Goal: Information Seeking & Learning: Learn about a topic

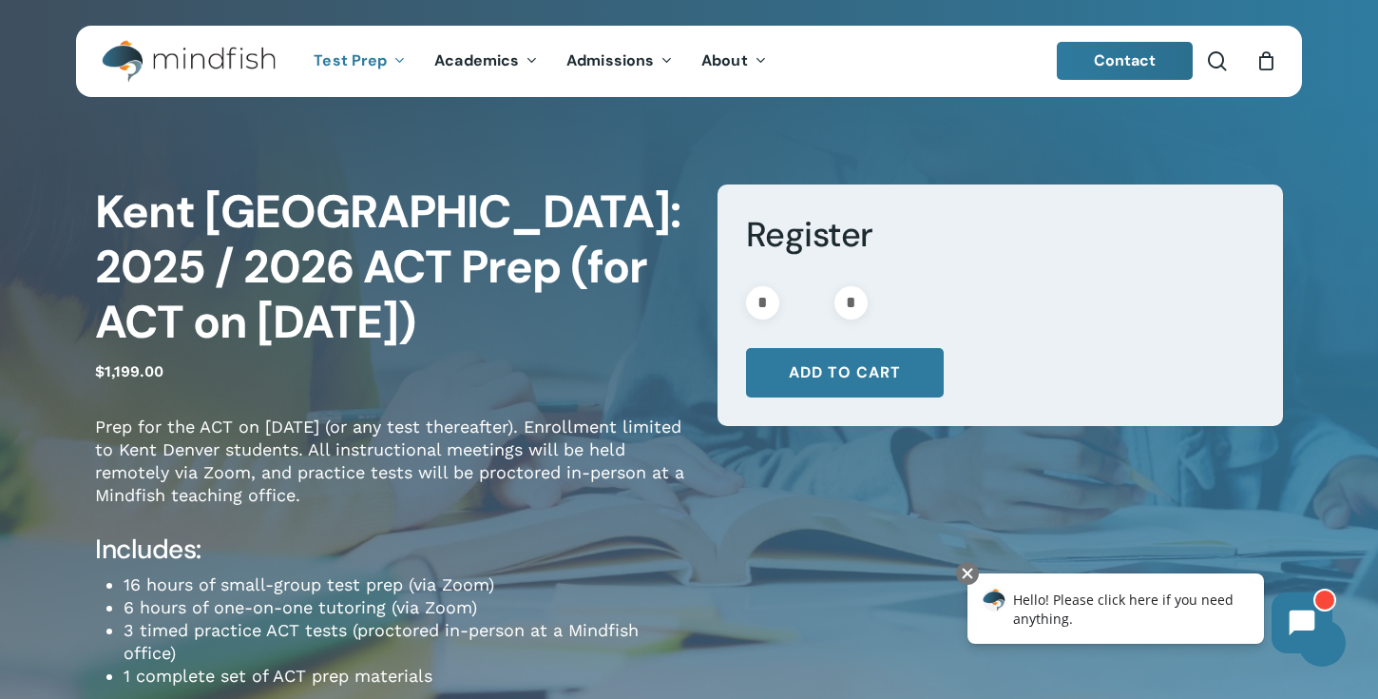
click at [233, 62] on img "Main Menu" at bounding box center [179, 61] width 155 height 43
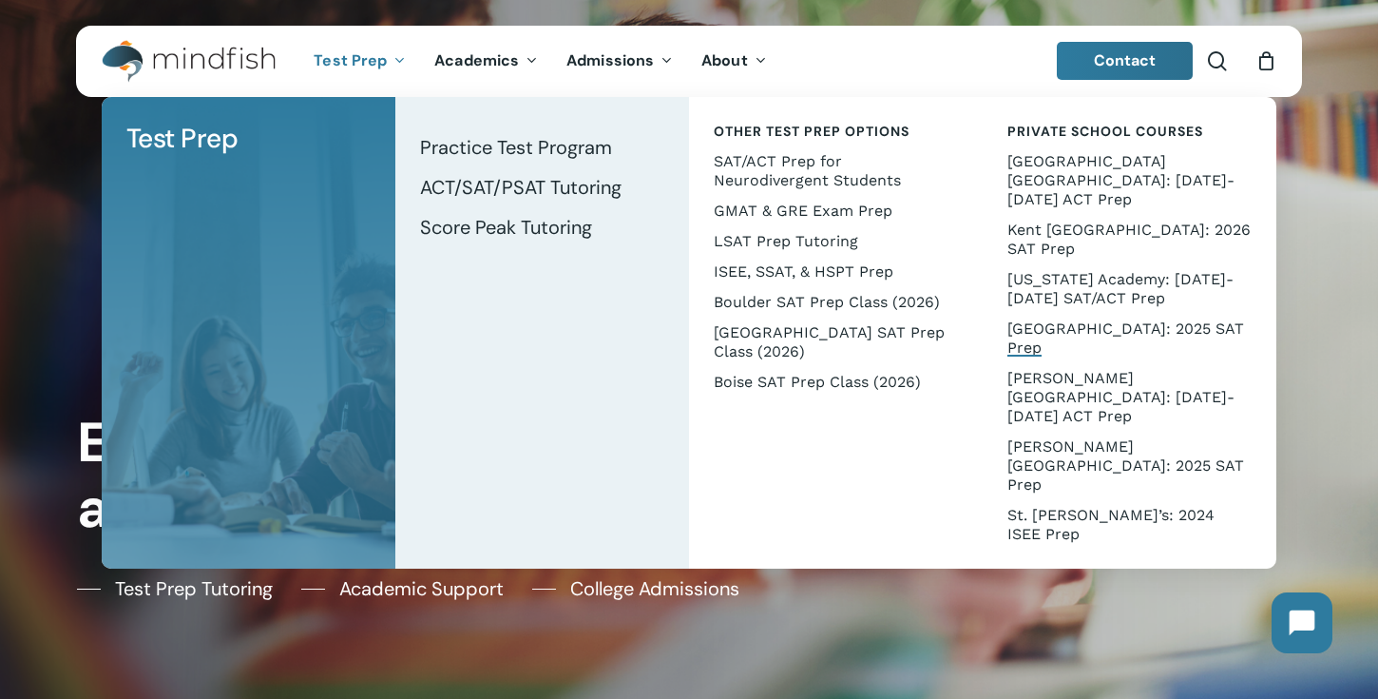
click at [1065, 319] on span "[GEOGRAPHIC_DATA]: 2025 SAT Prep" at bounding box center [1126, 337] width 237 height 37
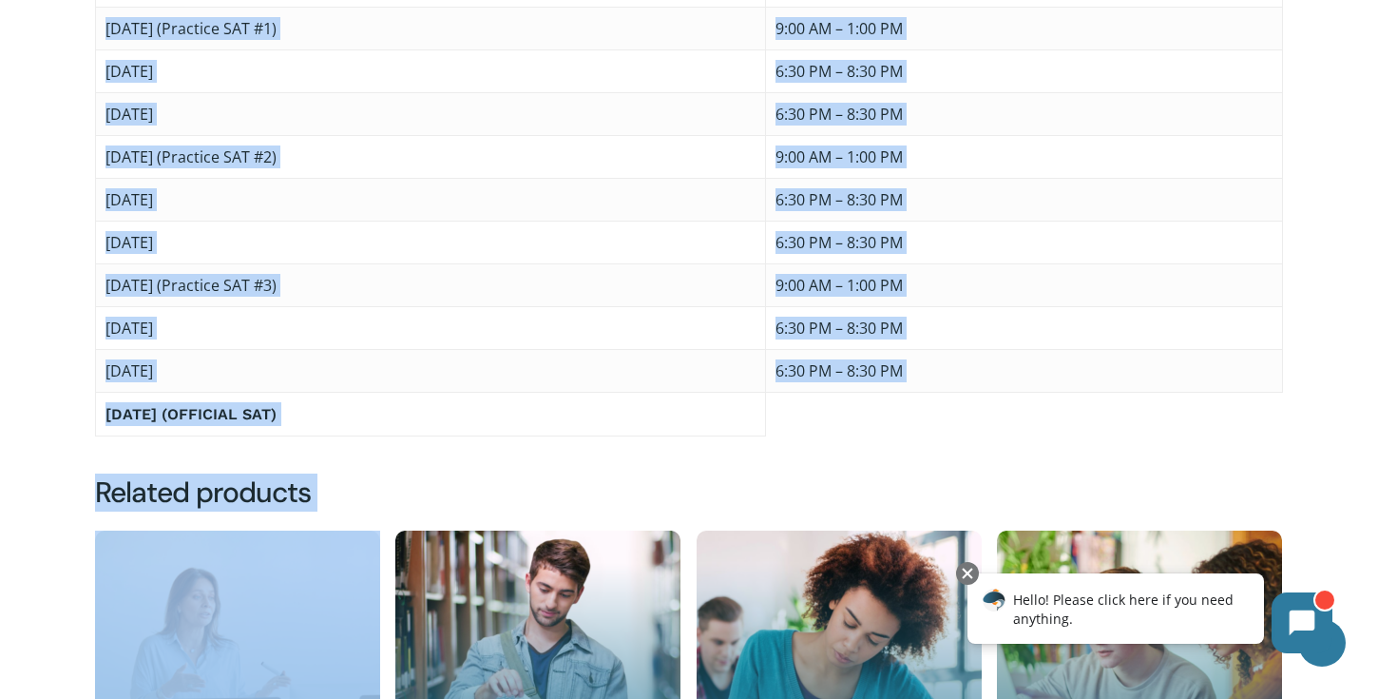
scroll to position [1448, 0]
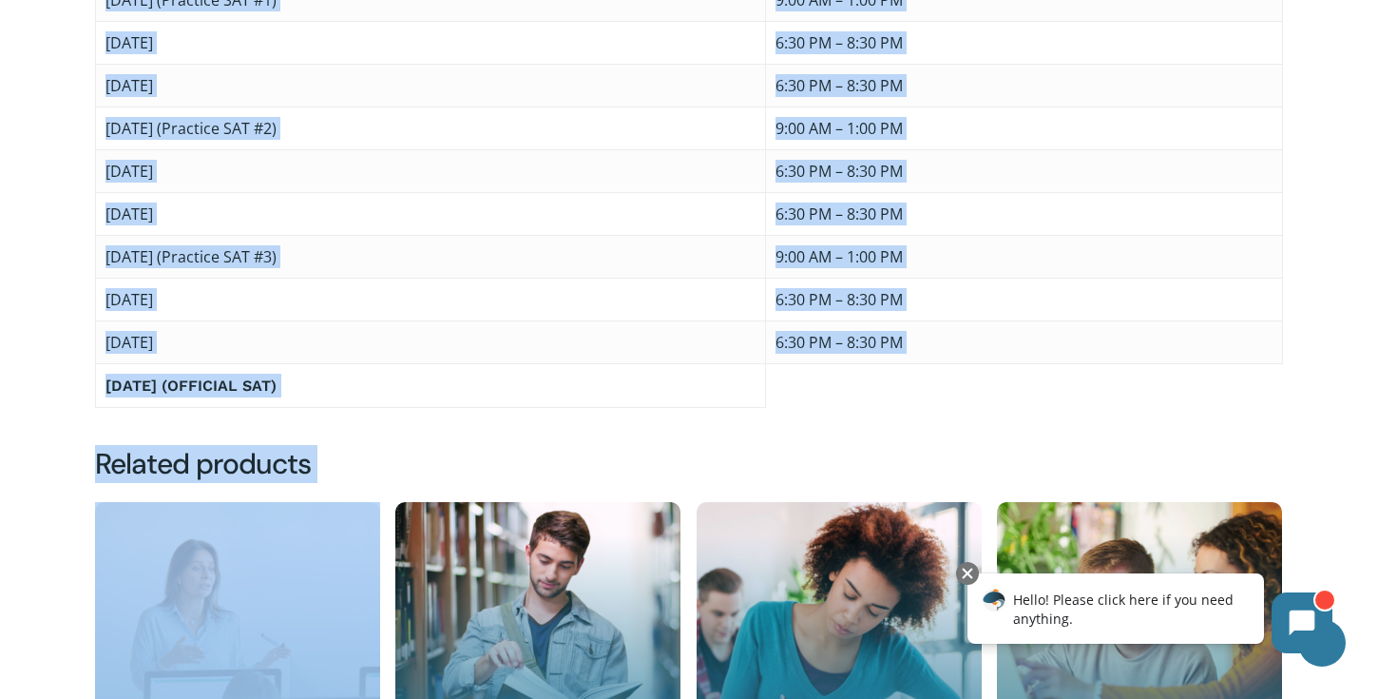
drag, startPoint x: 102, startPoint y: 322, endPoint x: 418, endPoint y: 400, distance: 326.0
click at [418, 400] on tbody "Tuesday, October 7 6:30 PM – 8:30 PM Tuesday, October 14 6:30 PM – 8:30 PM Satu…" at bounding box center [689, 150] width 1187 height 514
copy tbody "Tuesday, October 7 6:30 PM – 8:30 PM Tuesday, October 14 6:30 PM – 8:30 PM Satu…"
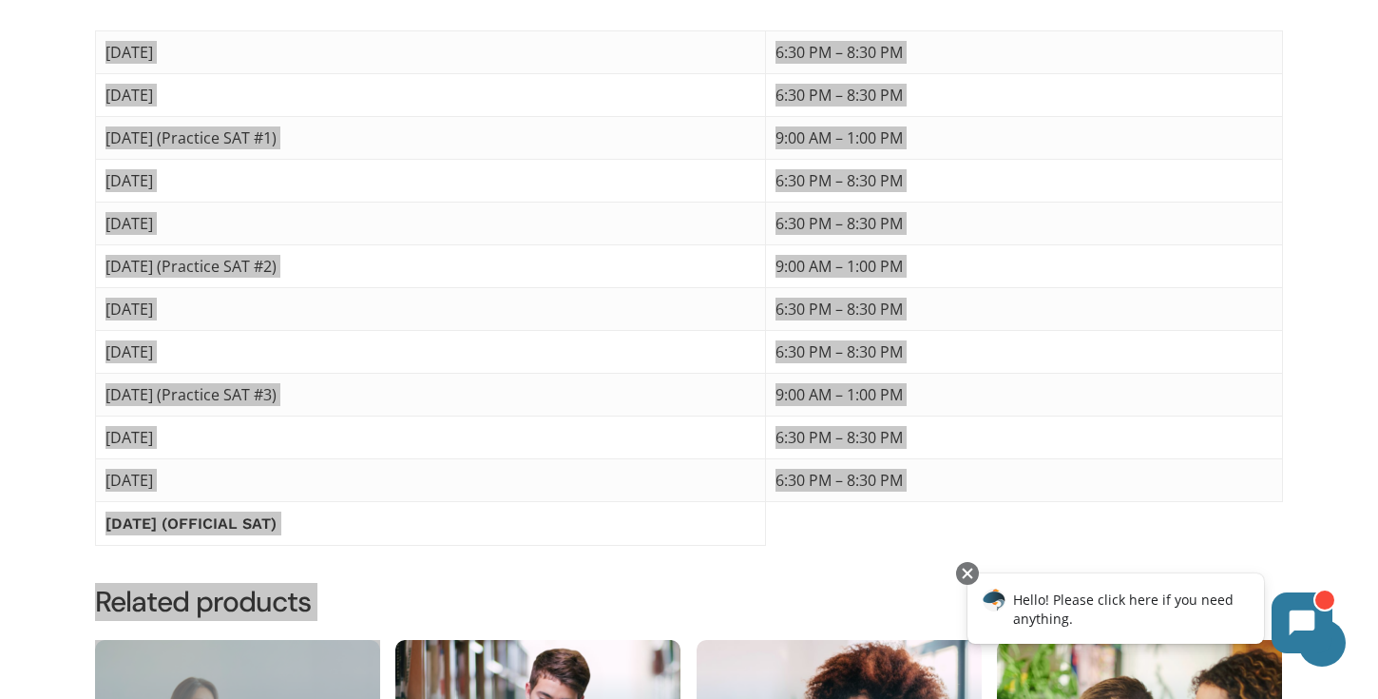
scroll to position [1306, 0]
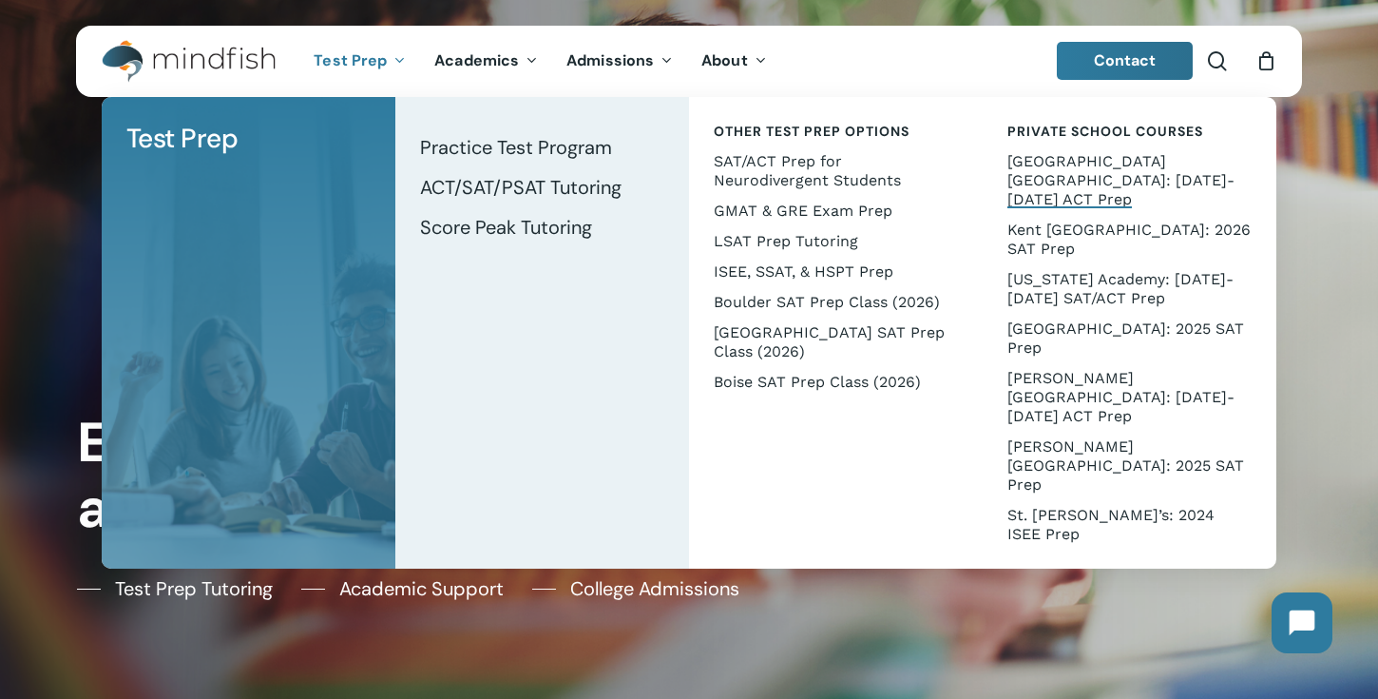
click at [1104, 164] on span "[GEOGRAPHIC_DATA] [GEOGRAPHIC_DATA]: [DATE]-[DATE] ACT Prep" at bounding box center [1121, 180] width 227 height 56
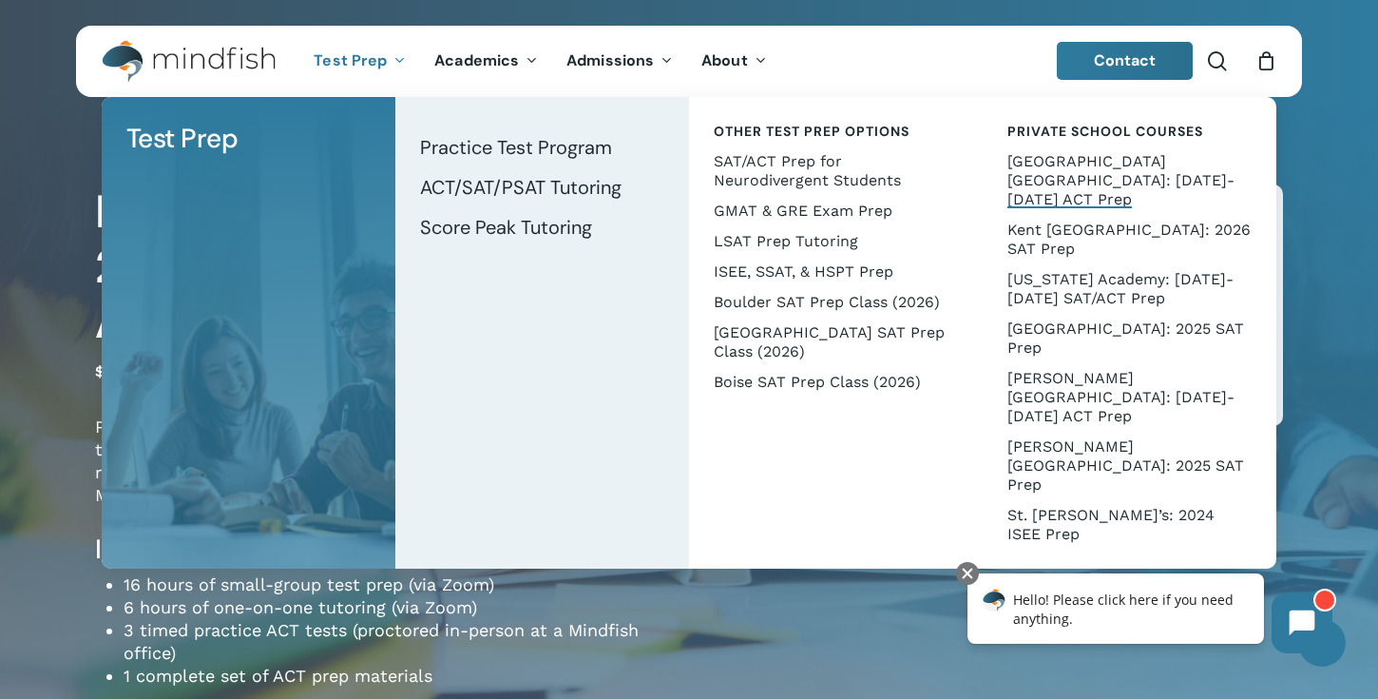
click at [371, 230] on li "Test Prep" at bounding box center [249, 332] width 294 height 471
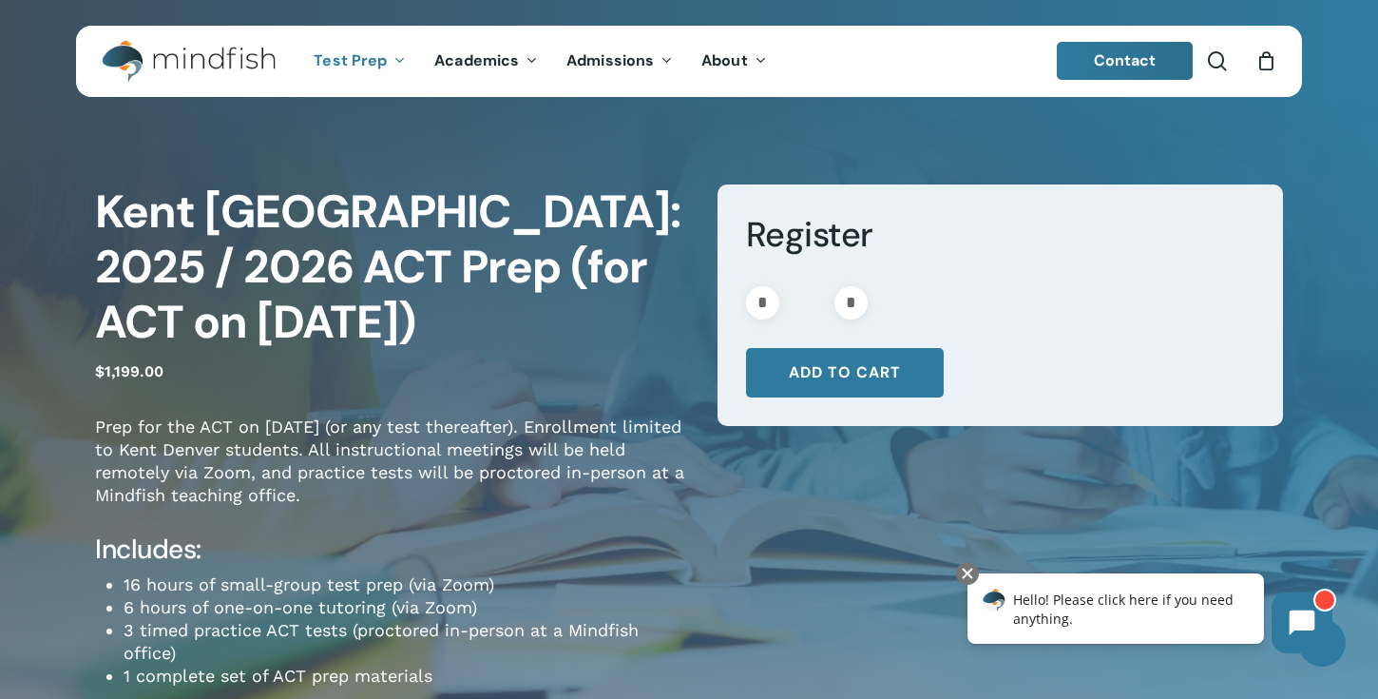
click at [30, 340] on div "Kent Denver: 2025 / 2026 ACT Prep (for ACT on Feb. 14) $ 1,199.00 Prep for the …" at bounding box center [689, 511] width 1378 height 791
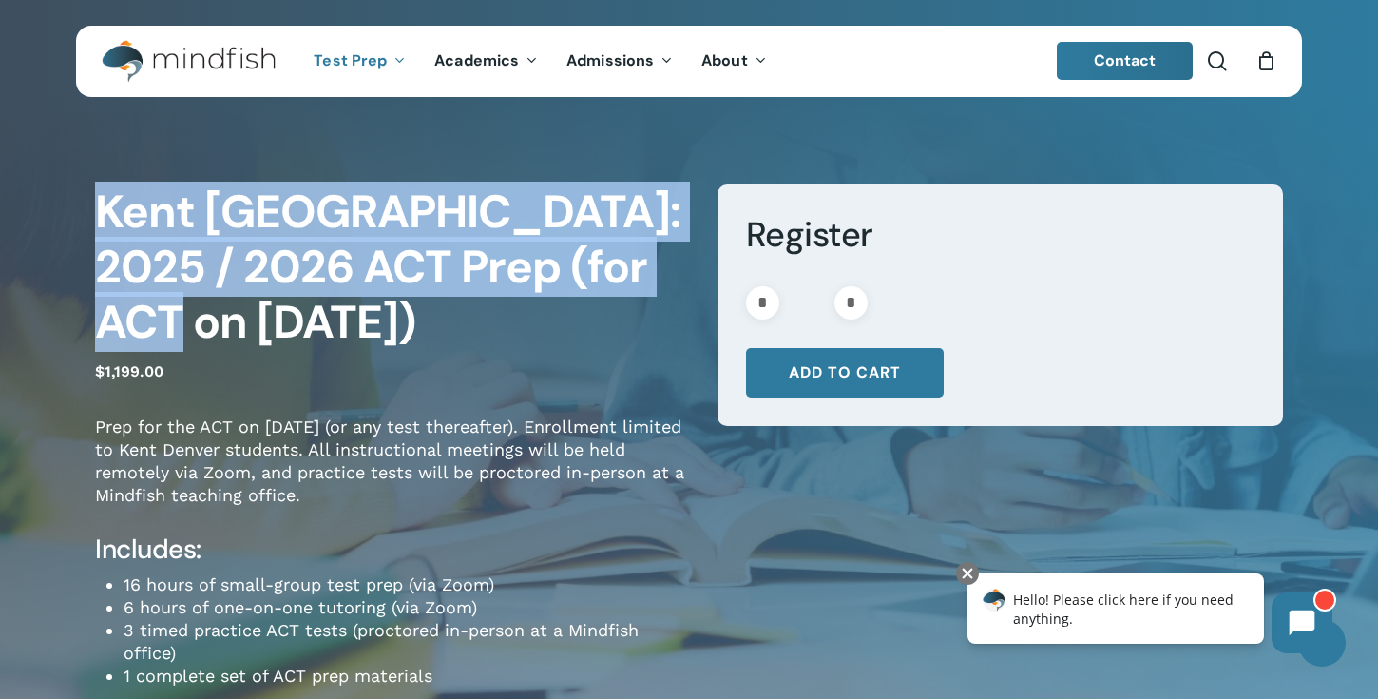
drag, startPoint x: 95, startPoint y: 220, endPoint x: 136, endPoint y: 322, distance: 110.5
click at [136, 322] on h1 "Kent Denver: 2025 / 2026 ACT Prep (for ACT on Feb. 14)" at bounding box center [392, 266] width 594 height 165
copy h1 "Kent Denver: 2025 / 2026 ACT Prep (for ACT on Feb. 14"
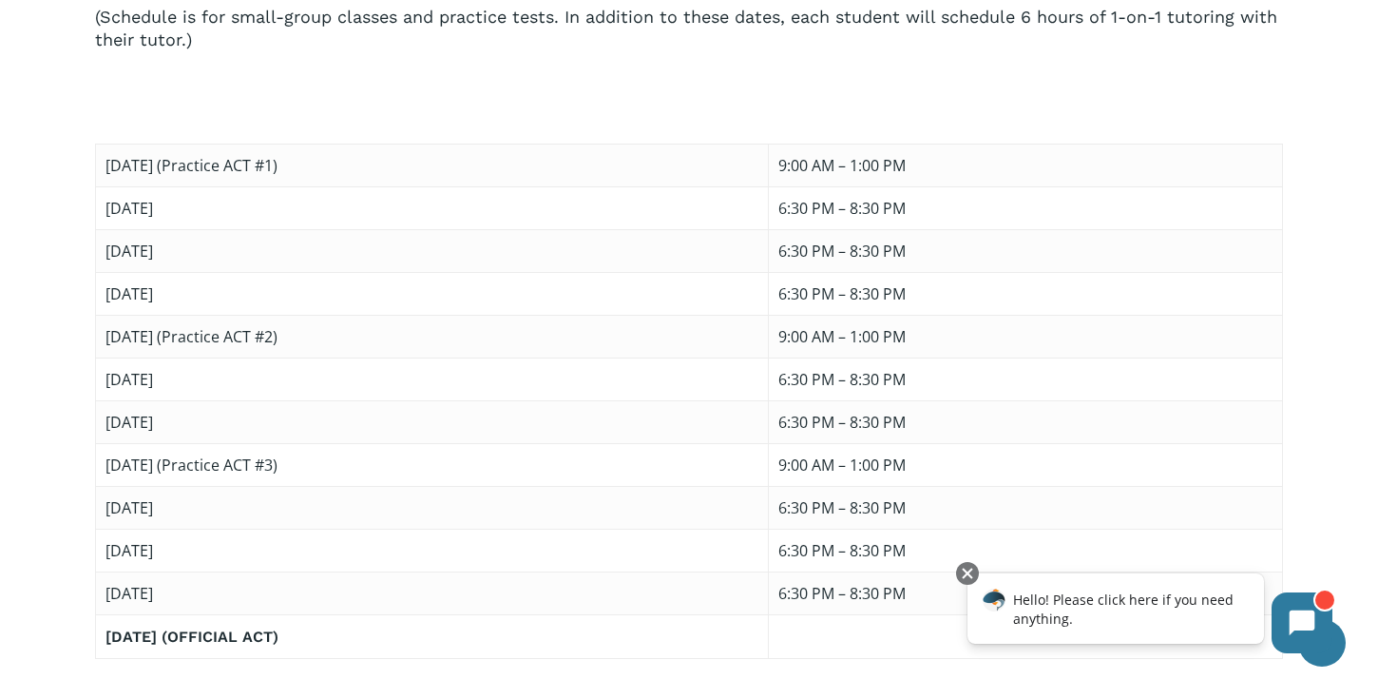
scroll to position [1319, 0]
drag, startPoint x: 102, startPoint y: 92, endPoint x: 542, endPoint y: 567, distance: 647.1
click at [542, 567] on tbody "Saturday, December 6 (Practice ACT #1) 9:00 AM – 1:00 PM Wednesday, December 10…" at bounding box center [689, 401] width 1187 height 514
copy tbody "Saturday, December 6 (Practice ACT #1) 9:00 AM – 1:00 PM Wednesday, December 10…"
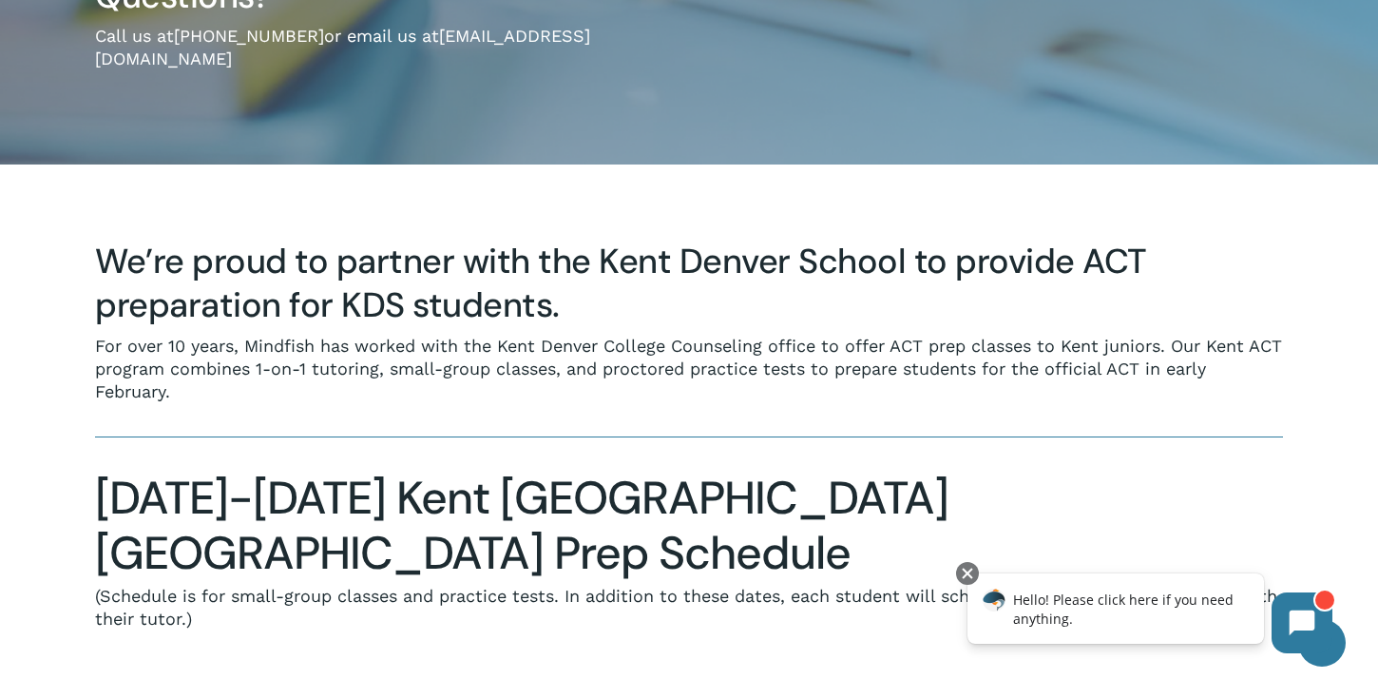
scroll to position [0, 0]
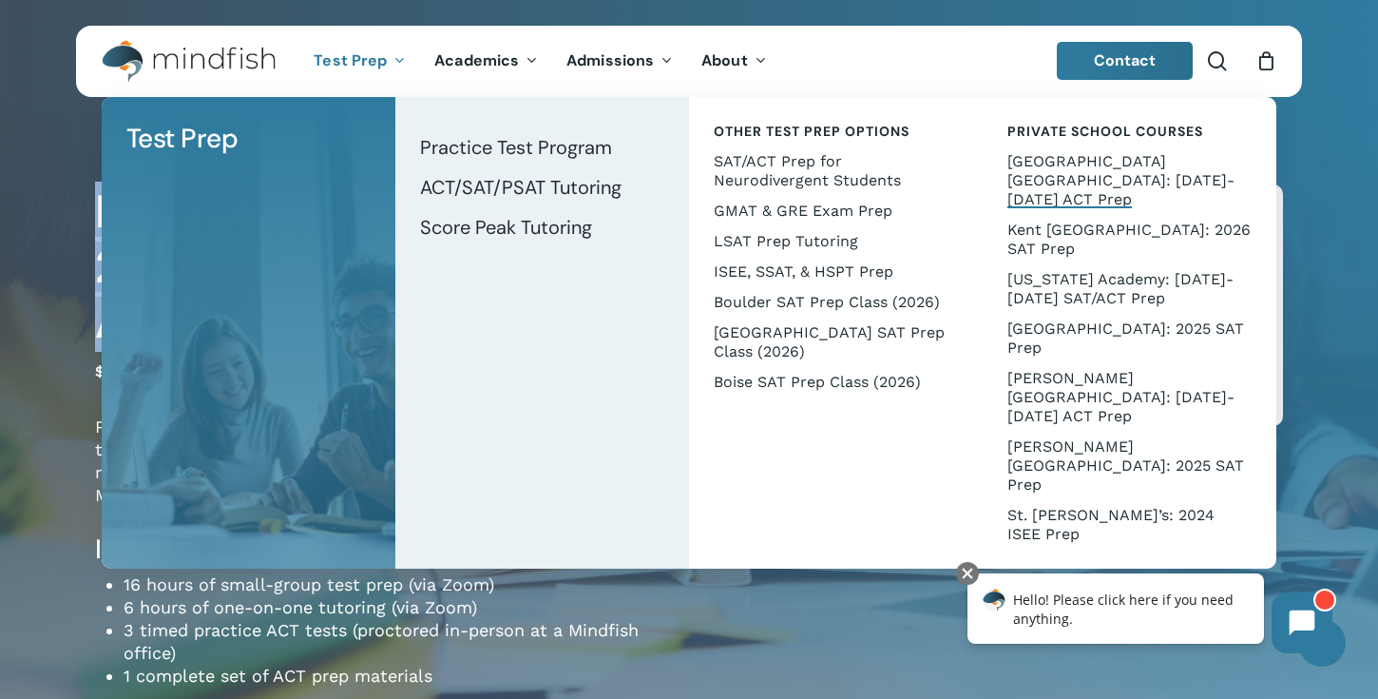
click at [330, 66] on span "Test Prep" at bounding box center [350, 60] width 73 height 20
click at [1064, 270] on span "[US_STATE] Academy: [DATE]-[DATE] SAT/ACT Prep" at bounding box center [1121, 288] width 226 height 37
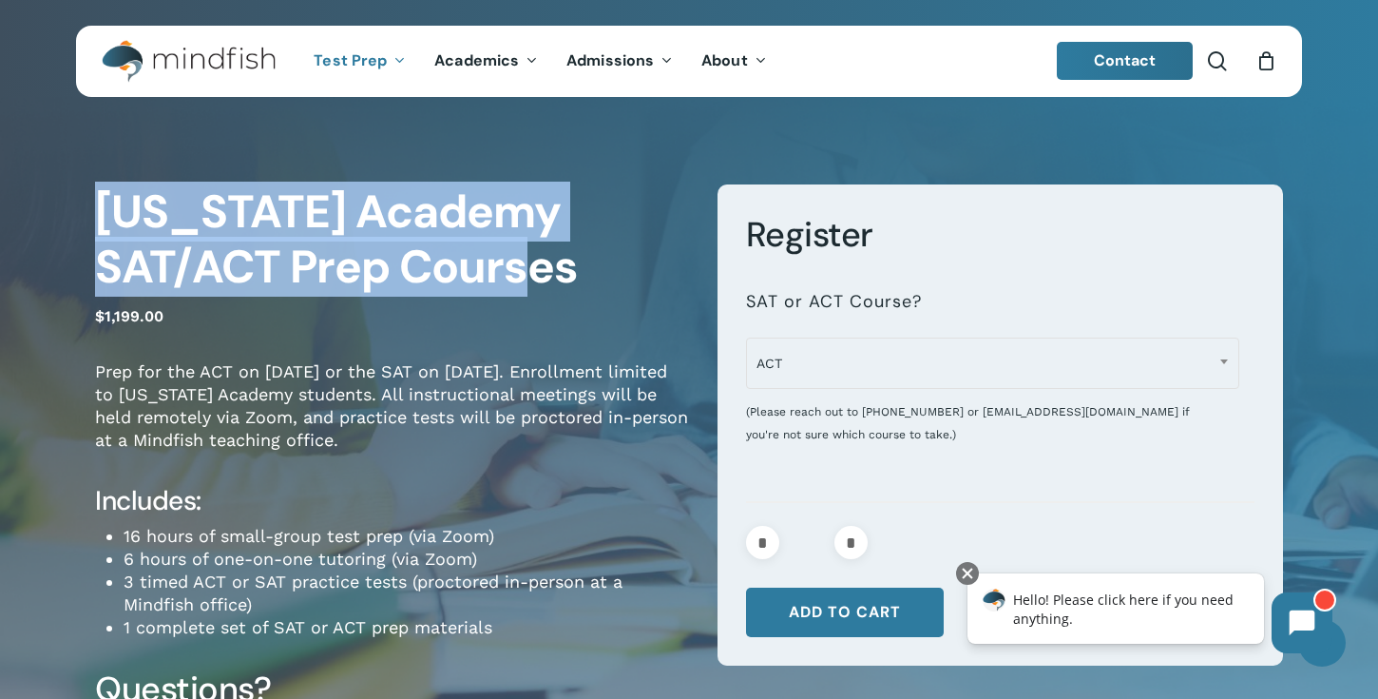
drag, startPoint x: 95, startPoint y: 211, endPoint x: 571, endPoint y: 270, distance: 479.9
click at [571, 270] on h1 "Colorado Academy SAT/ACT Prep Courses" at bounding box center [392, 239] width 594 height 110
copy h1 "Colorado Academy SAT/ACT Prep Courses"
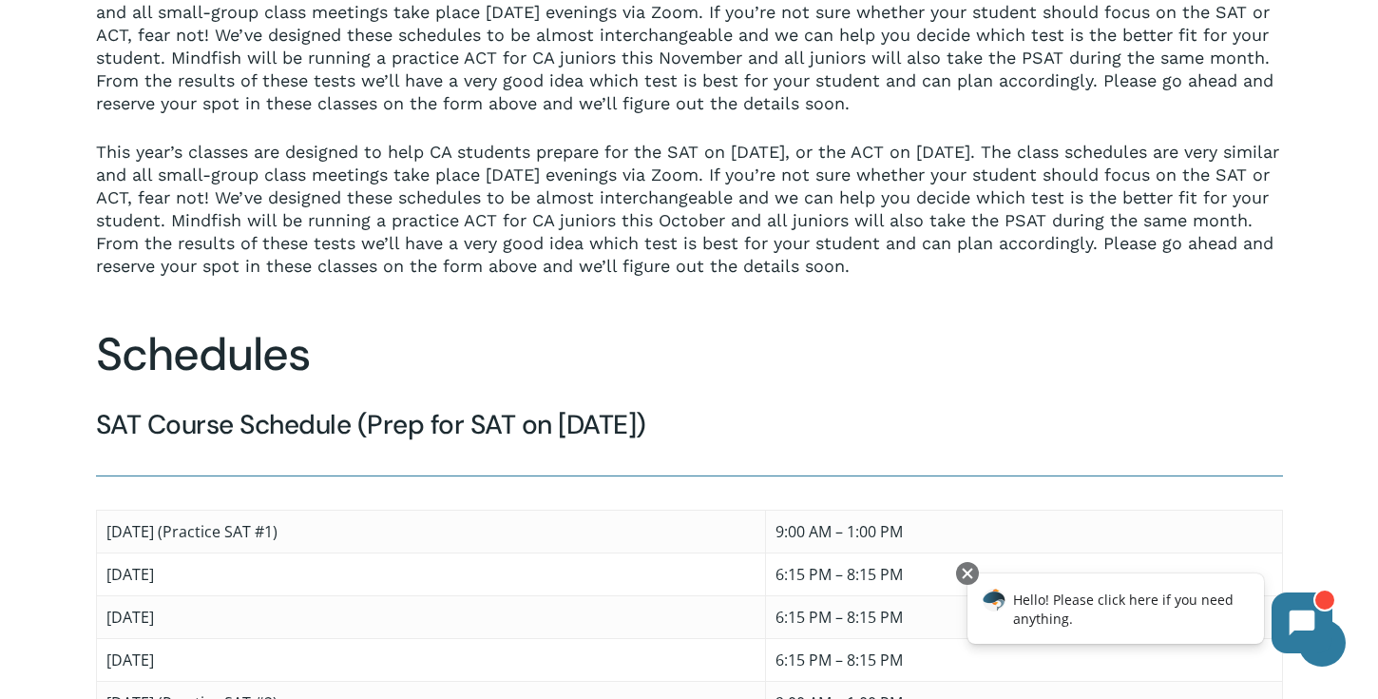
scroll to position [1227, 0]
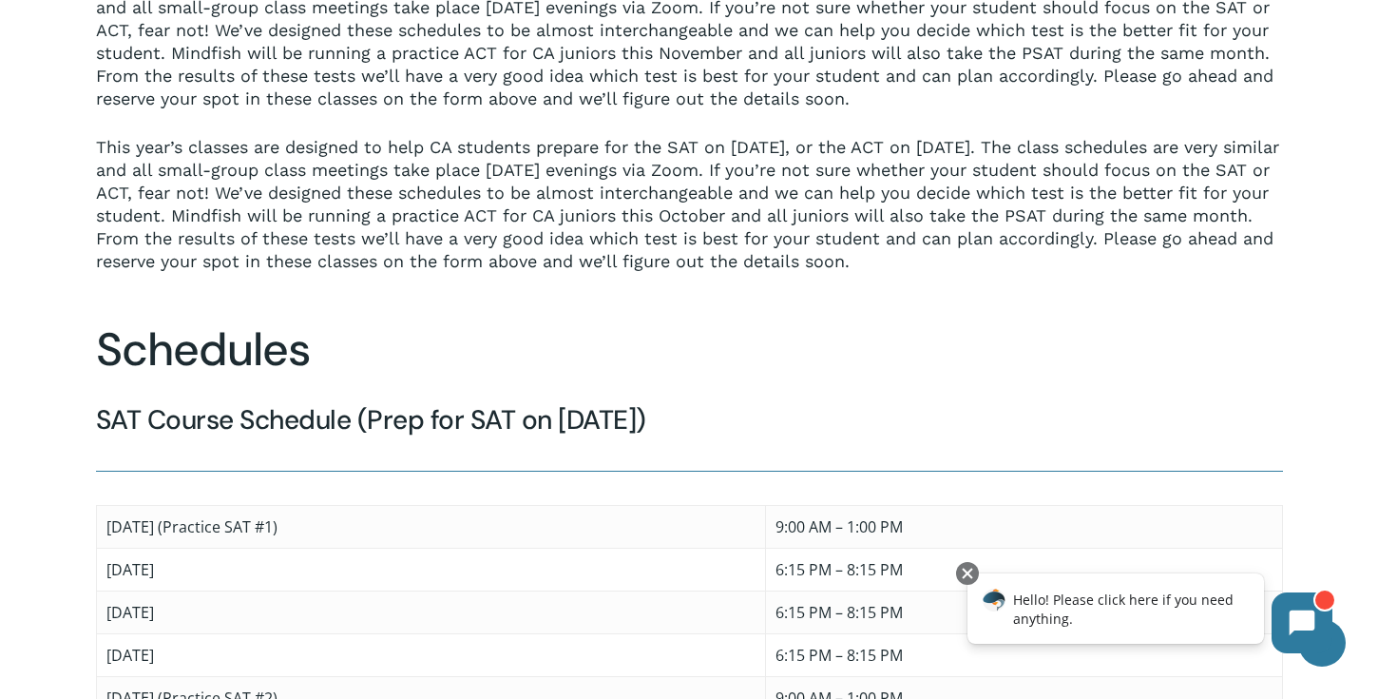
drag, startPoint x: 96, startPoint y: 394, endPoint x: 701, endPoint y: 397, distance: 604.6
click at [701, 403] on h4 "SAT Course Schedule (Prep for SAT on 3/14/26)" at bounding box center [689, 420] width 1187 height 34
copy h4 "SAT Course Schedule (Prep for SAT on 3/14/26)"
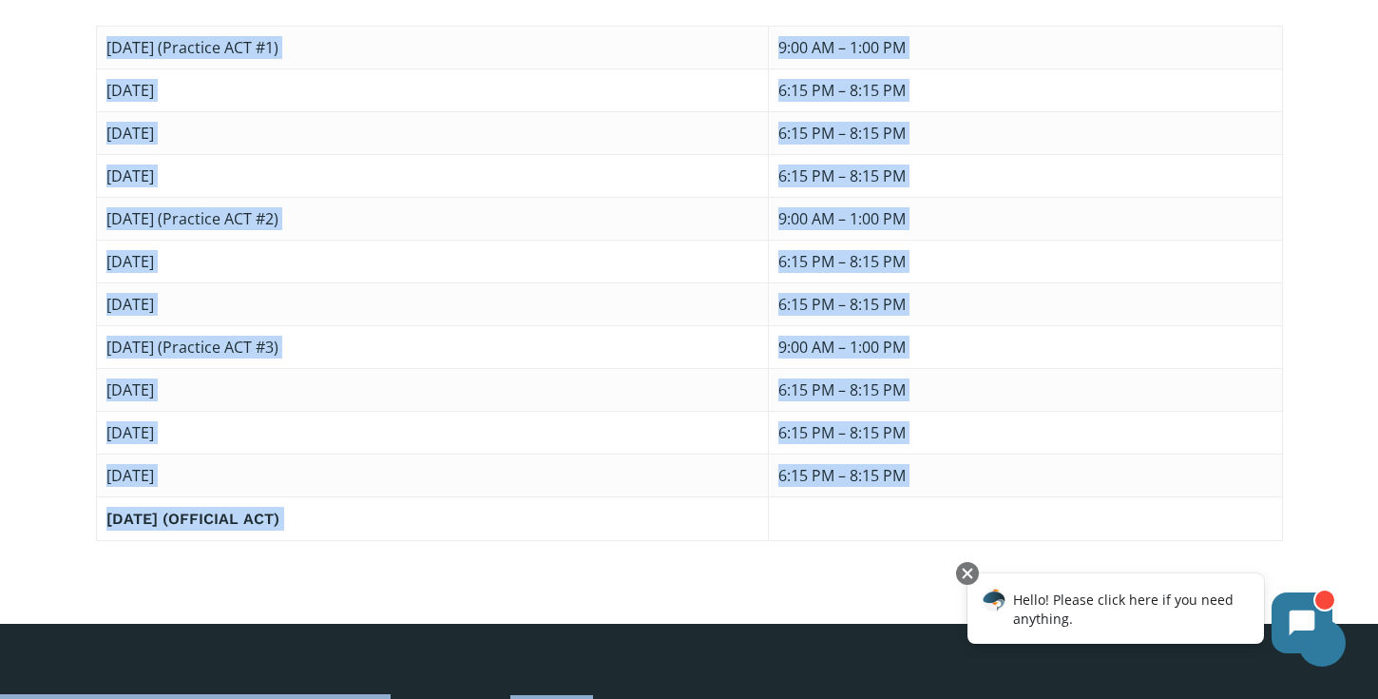
scroll to position [2741, 0]
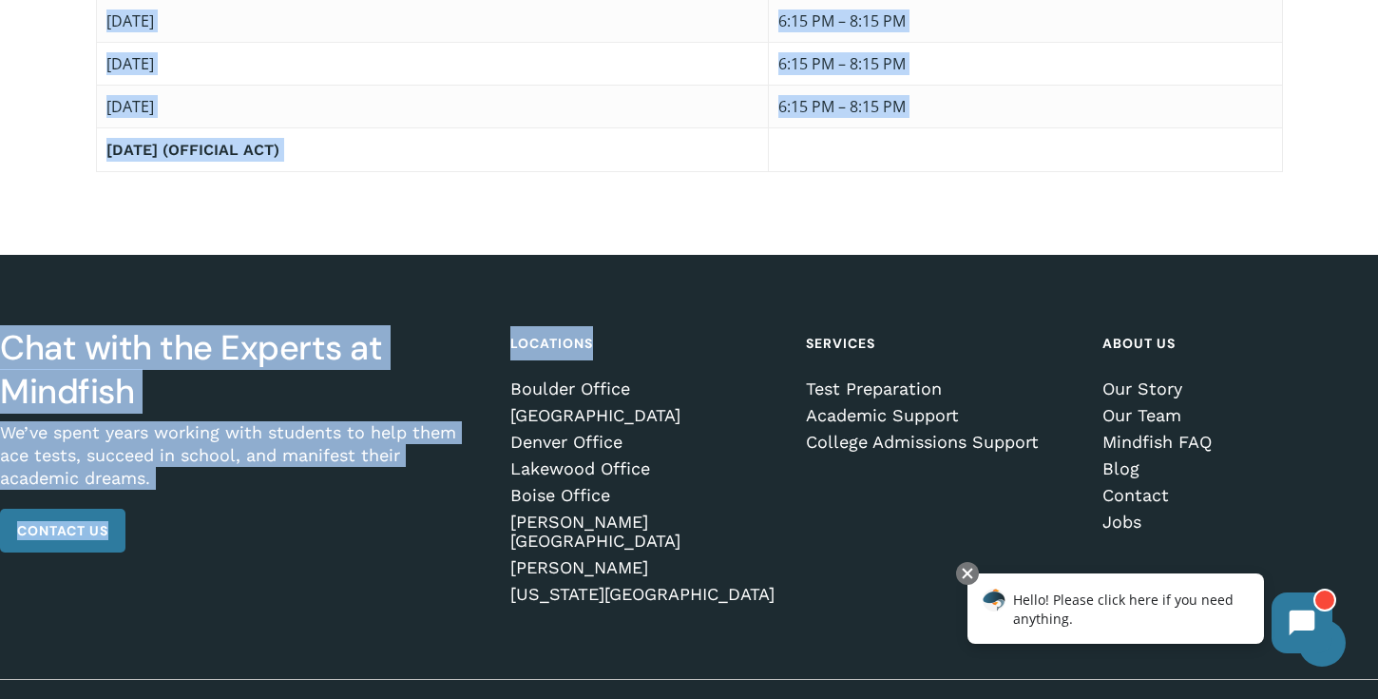
drag, startPoint x: 95, startPoint y: 255, endPoint x: 625, endPoint y: 132, distance: 544.4
copy div "Saturday, January 10 (Practice SAT #1) 9:00 AM – 1:00 PM Wednesday, January 14 …"
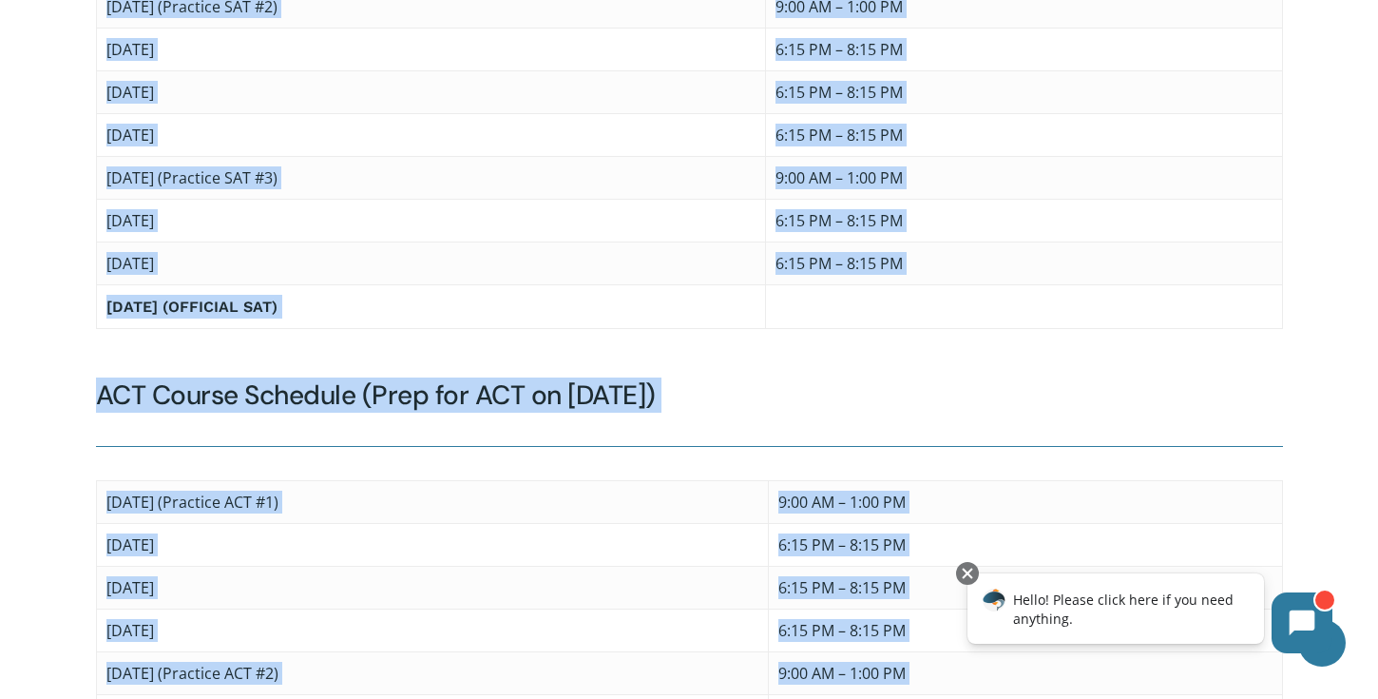
scroll to position [1935, 0]
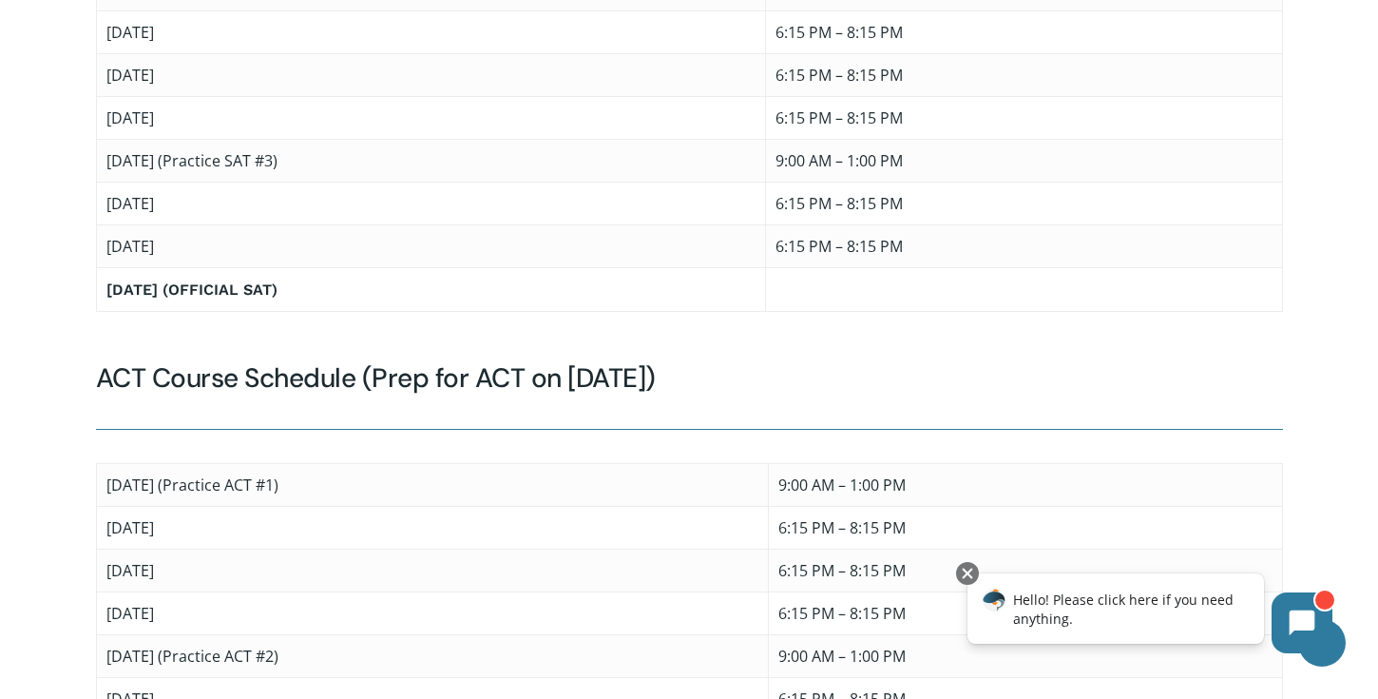
click at [659, 408] on div "ACT Course Schedule (Prep for ACT on 4/11/25) Saturday, January 31 (Practice AC…" at bounding box center [689, 669] width 1187 height 617
drag, startPoint x: 692, startPoint y: 363, endPoint x: 362, endPoint y: 369, distance: 329.9
click at [361, 367] on h4 "ACT Course Schedule (Prep for ACT on [DATE])" at bounding box center [689, 378] width 1187 height 34
copy h4 "(Prep for ACT on 4/11/25)"
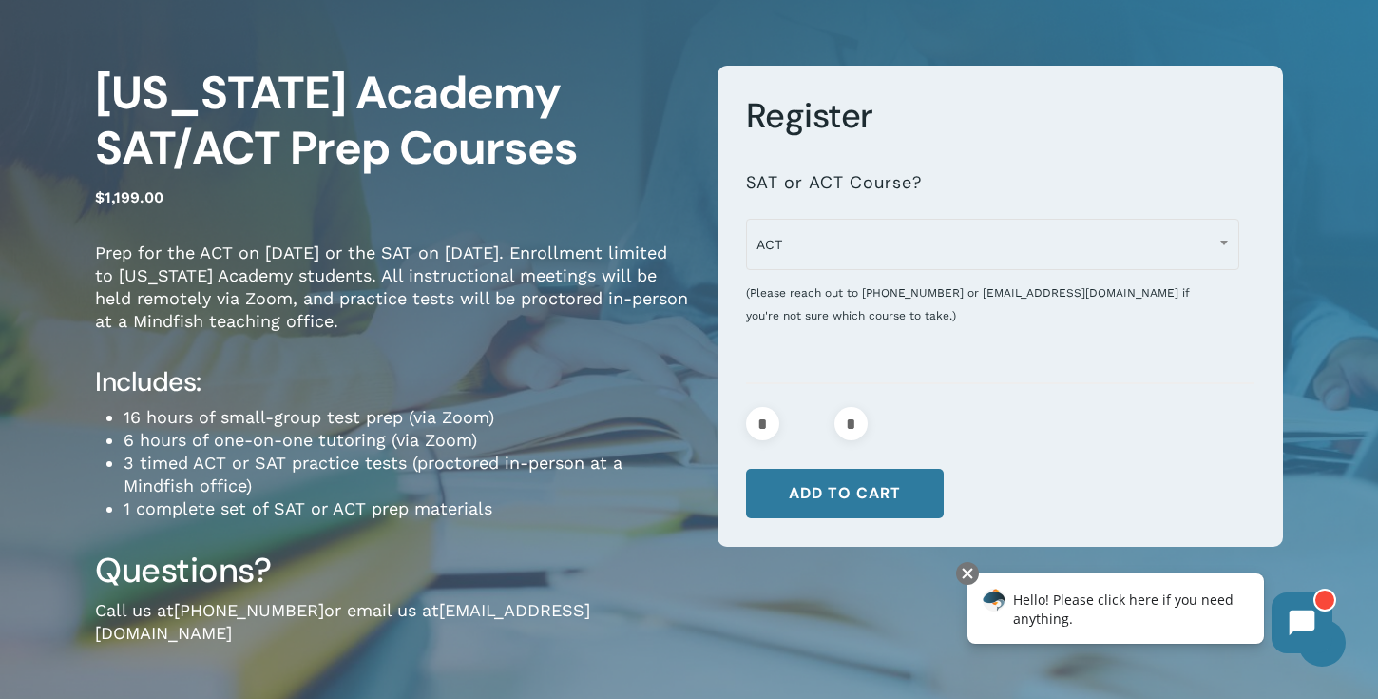
scroll to position [116, 0]
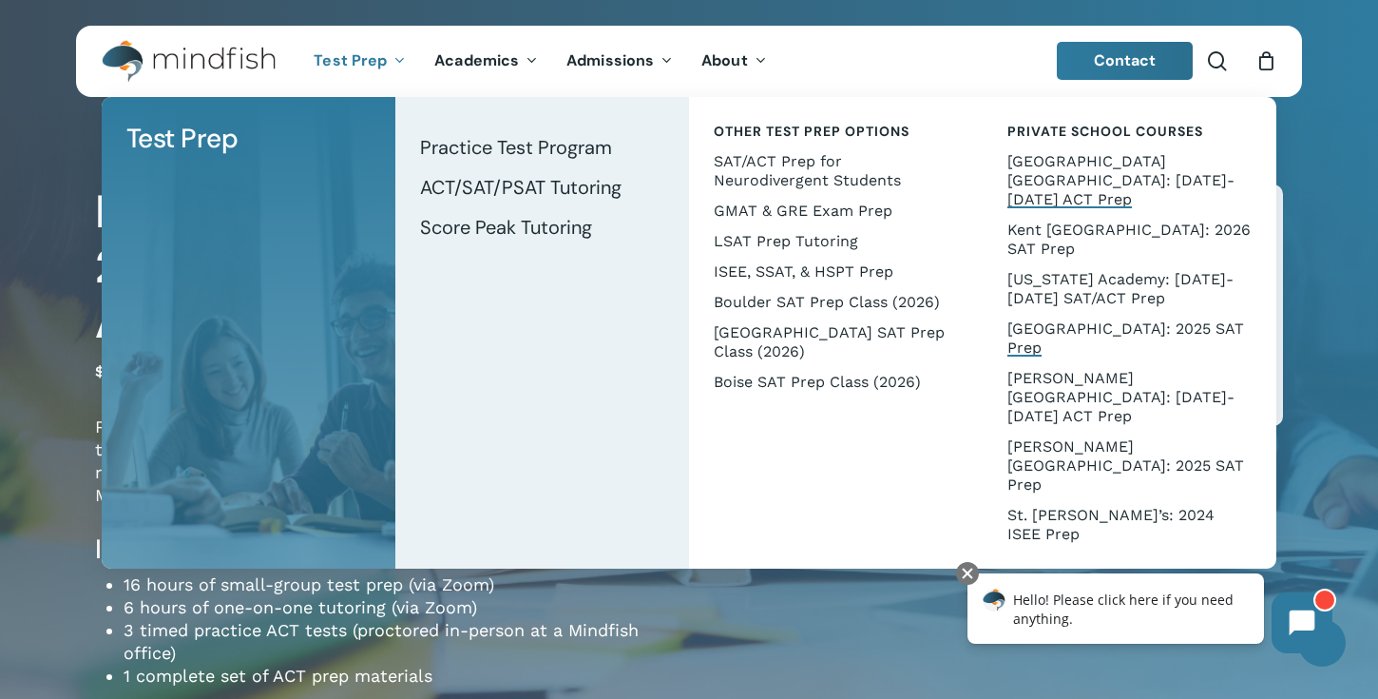
click at [1042, 319] on span "[GEOGRAPHIC_DATA]: 2025 SAT Prep" at bounding box center [1126, 337] width 237 height 37
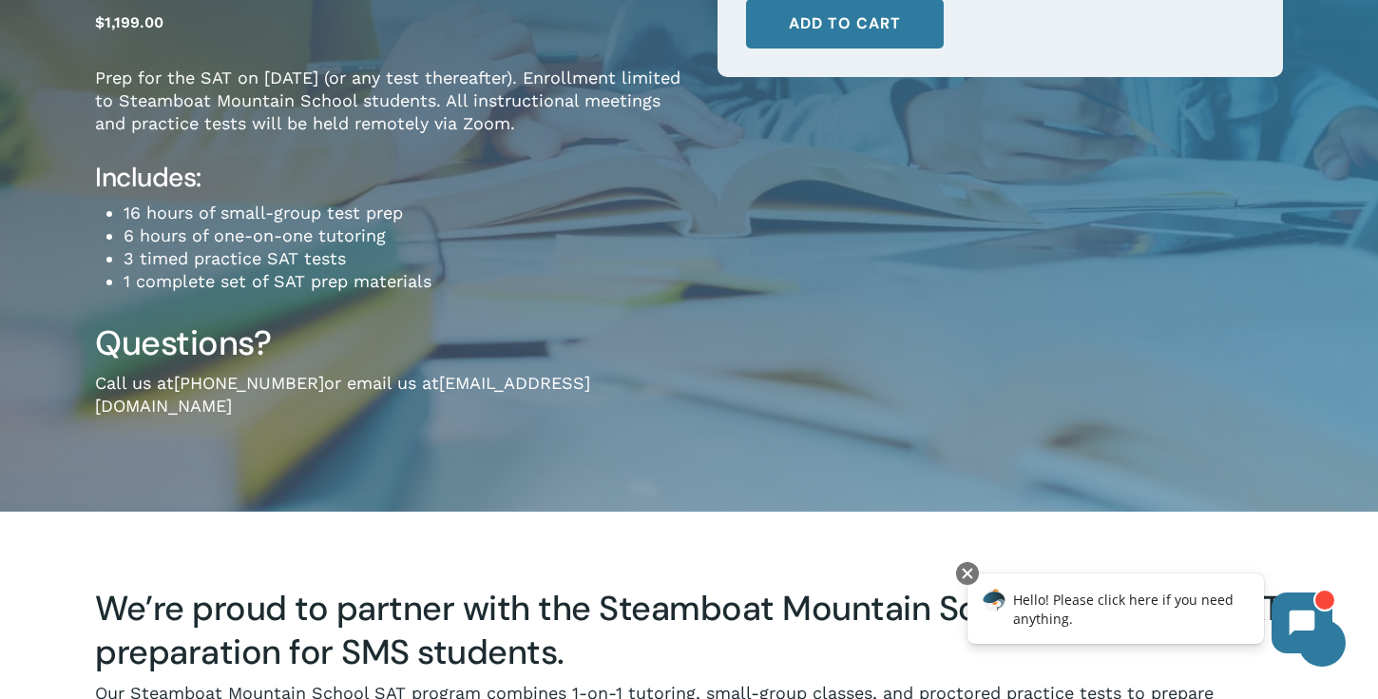
scroll to position [164, 0]
